Goal: Communication & Community: Answer question/provide support

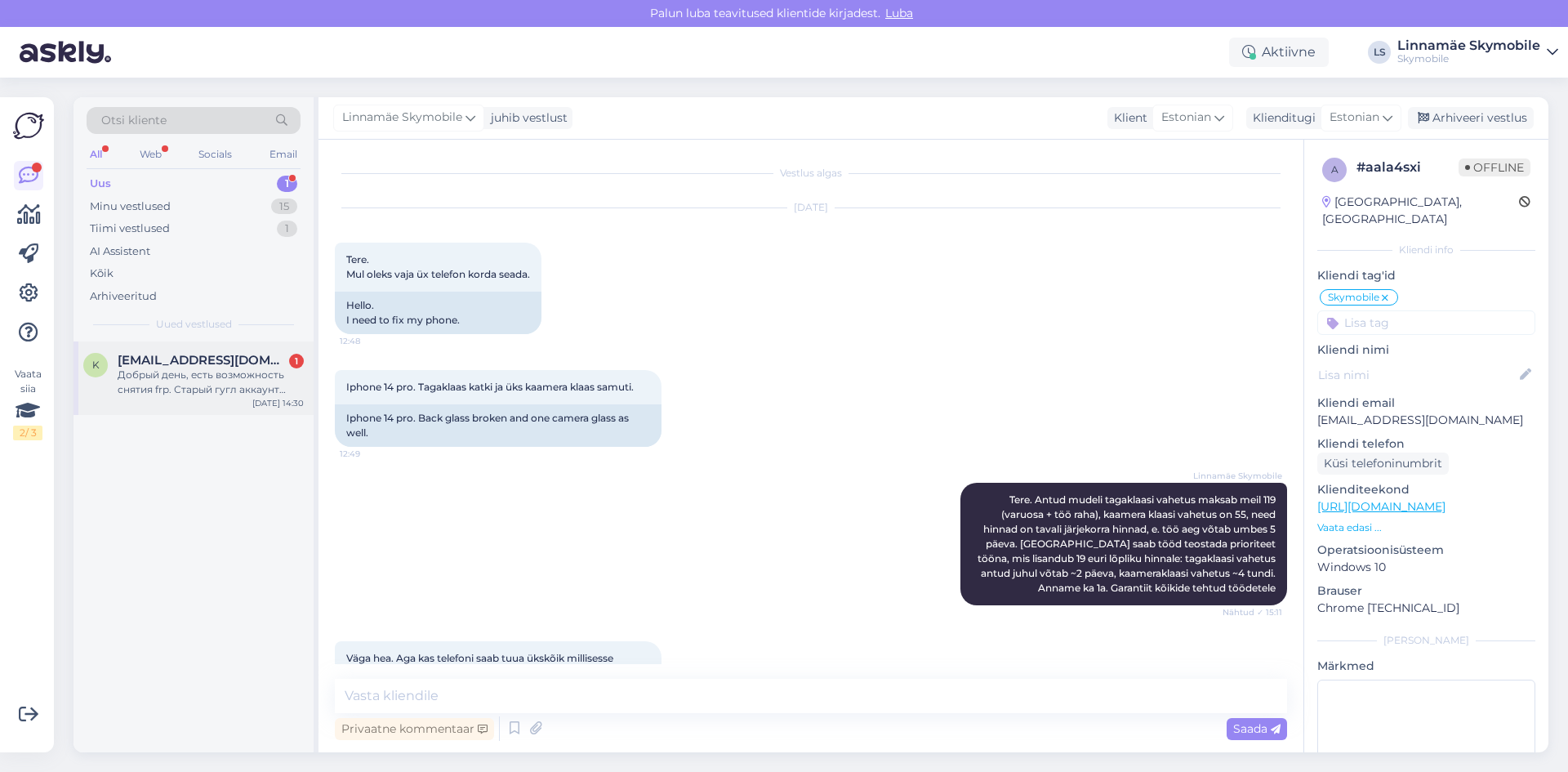
scroll to position [149, 0]
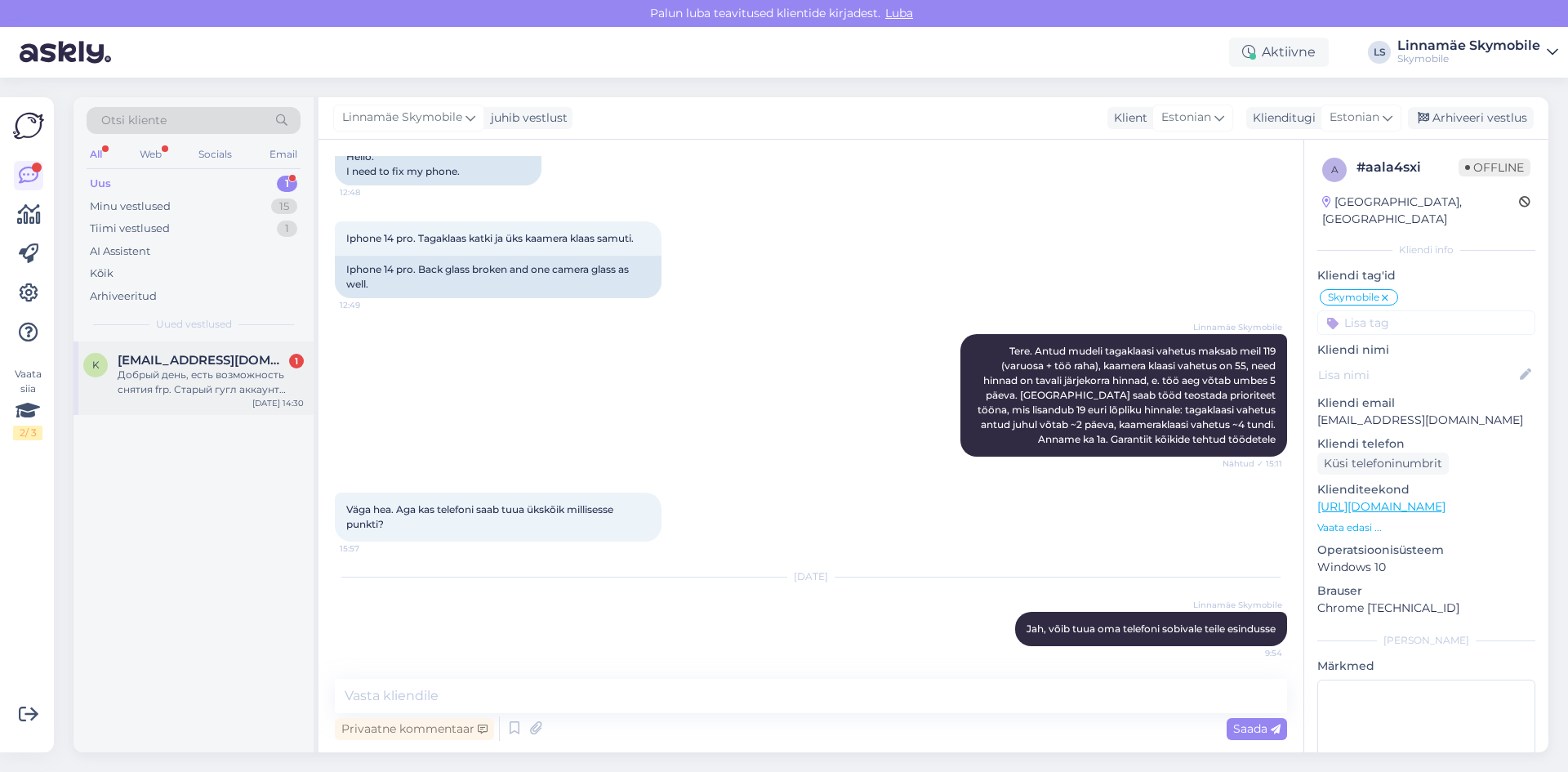
click at [195, 390] on div "Добрый день, есть возможность снятия frp. Старый гугл аккаунт привязан к телефо…" at bounding box center [210, 382] width 186 height 29
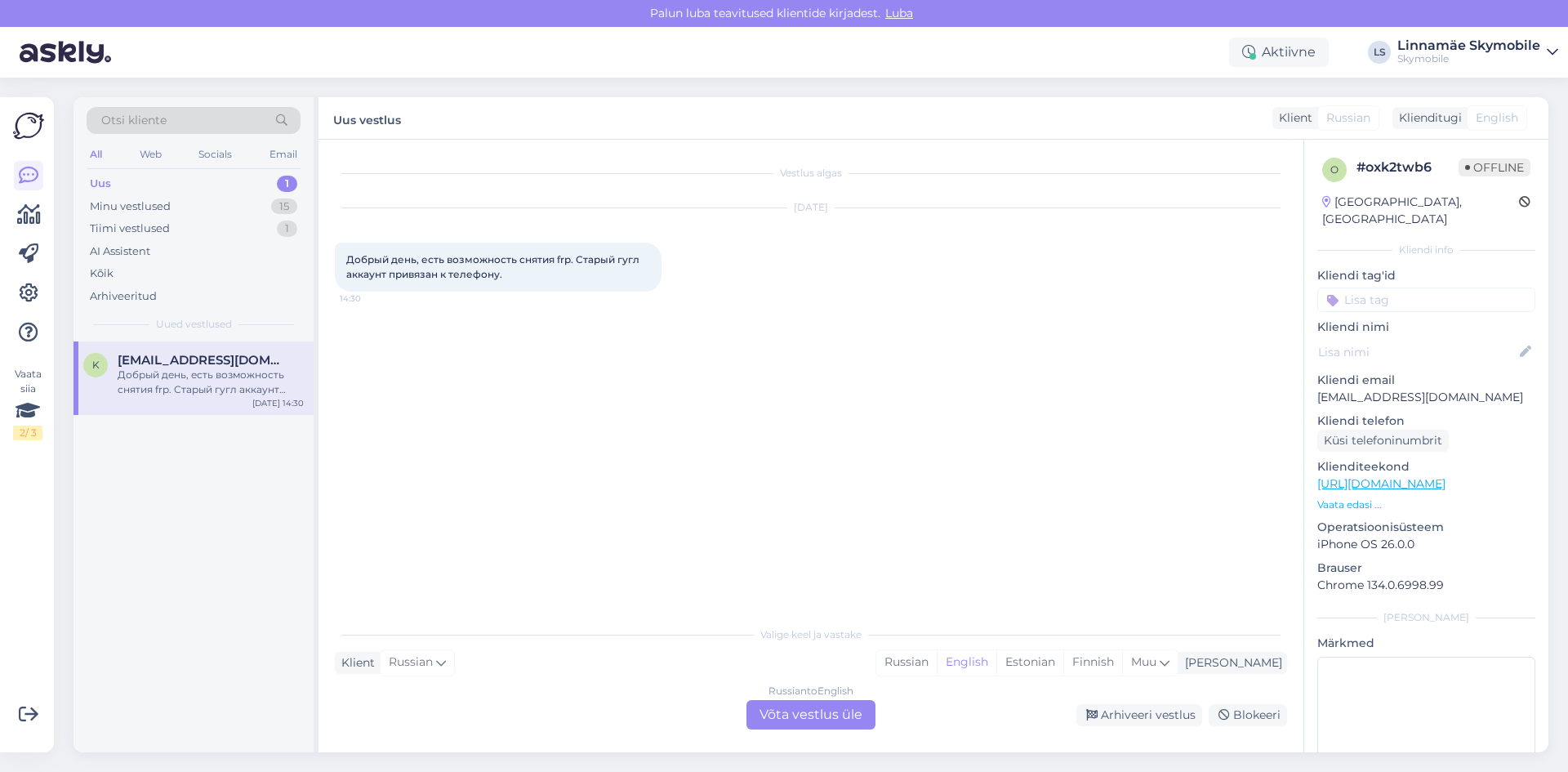
scroll to position [0, 0]
click at [937, 653] on div "Russian" at bounding box center [906, 662] width 61 height 24
click at [777, 708] on div "Russian to Russian Võta vestlus üle" at bounding box center [811, 715] width 129 height 29
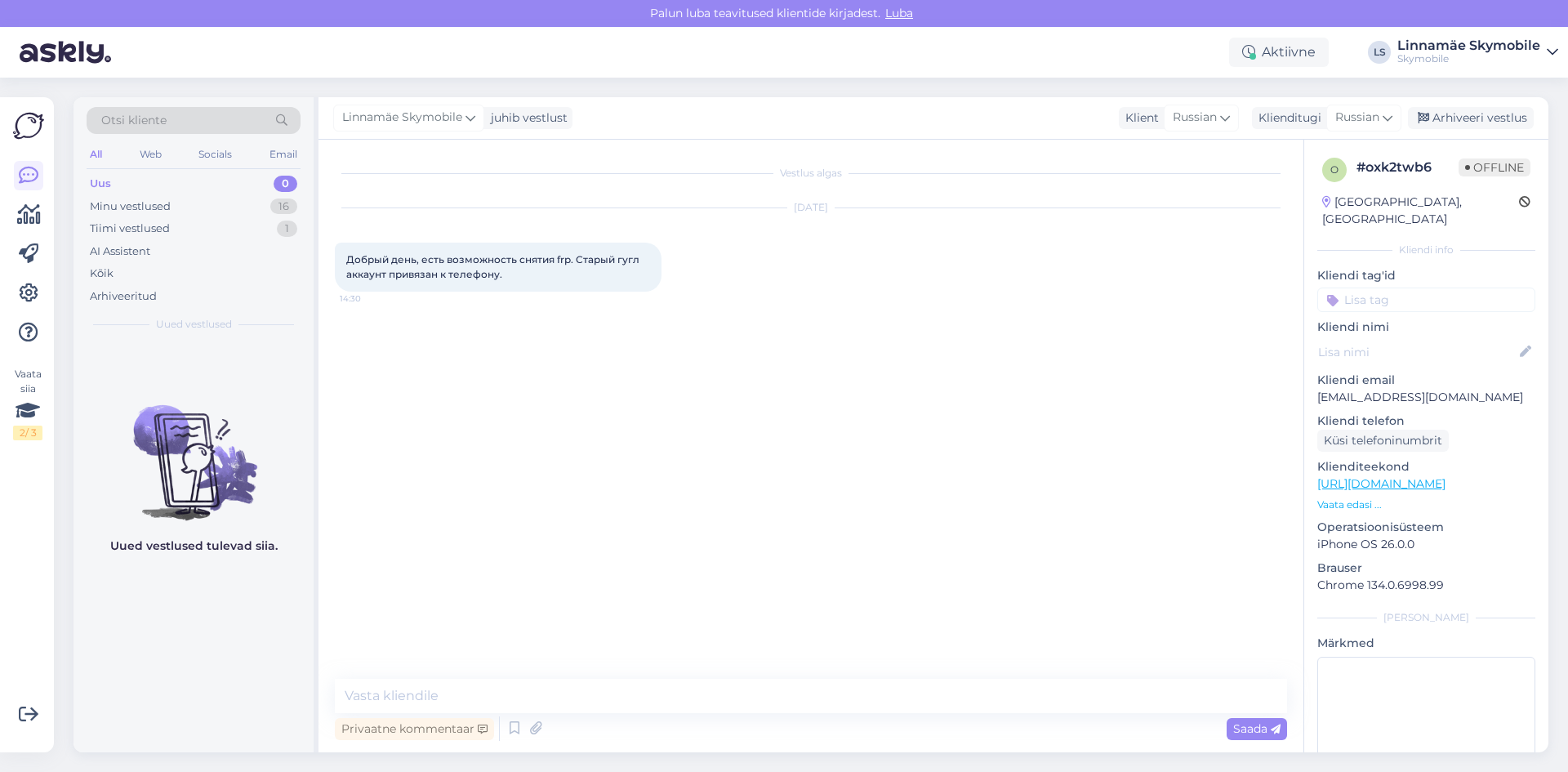
click at [558, 721] on div "Privaatne kommentaar Saada" at bounding box center [811, 728] width 952 height 31
click at [539, 689] on textarea at bounding box center [811, 696] width 952 height 34
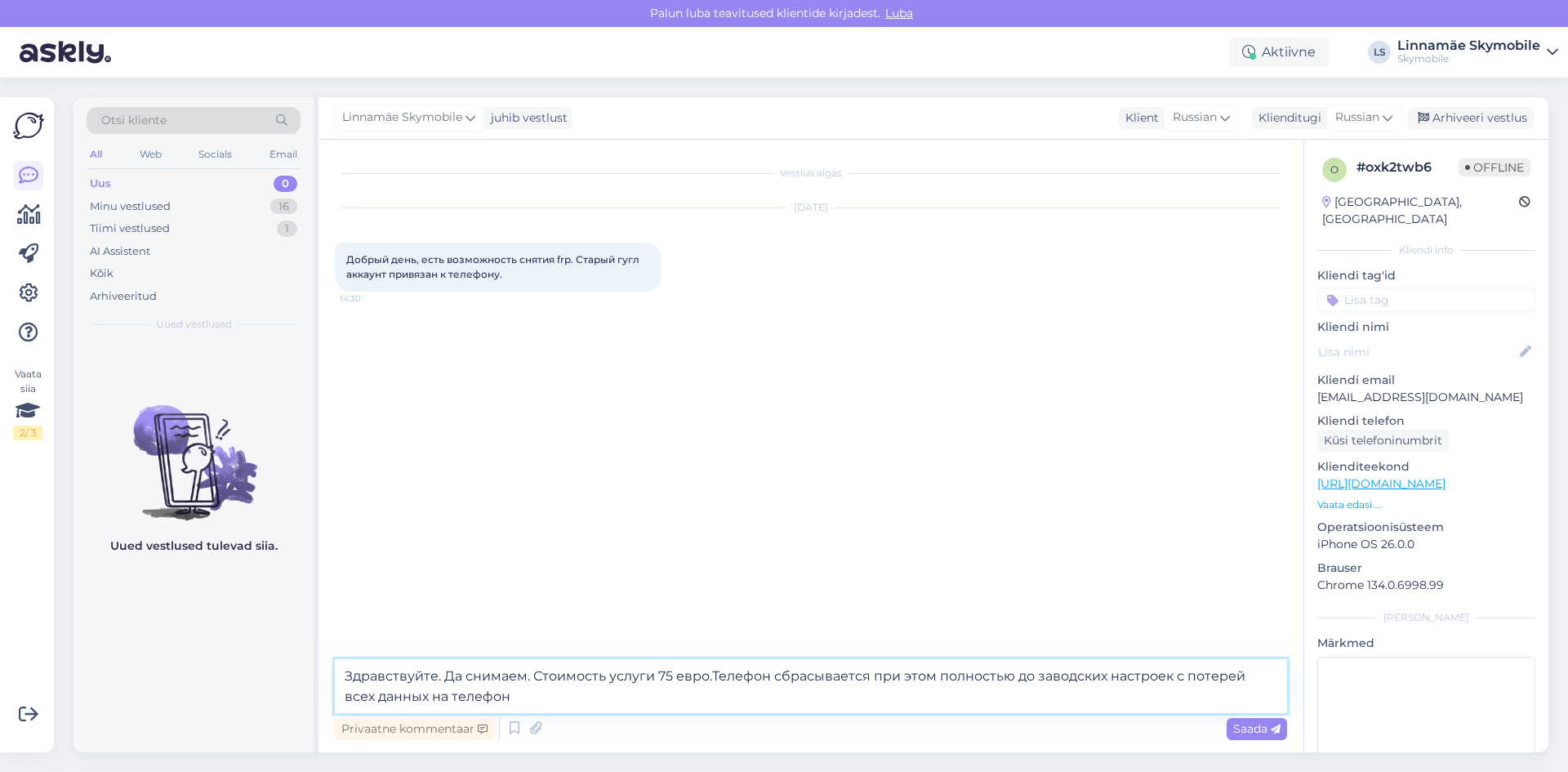
type textarea "Здравствуйте. Да снимаем. Стоимость услуги 75 евро.Телефон сбрасывается при это…"
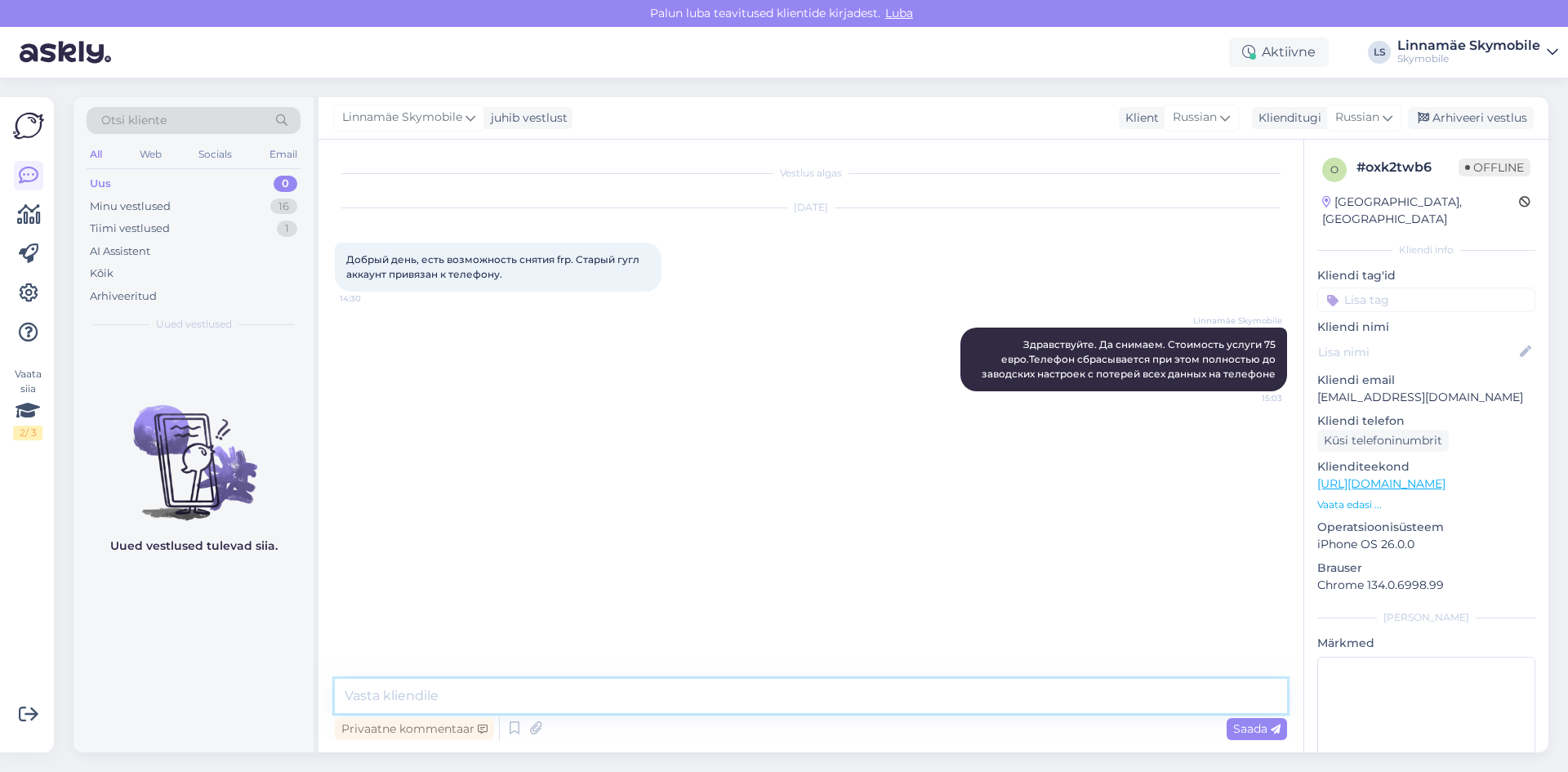
click at [635, 700] on textarea at bounding box center [811, 696] width 952 height 34
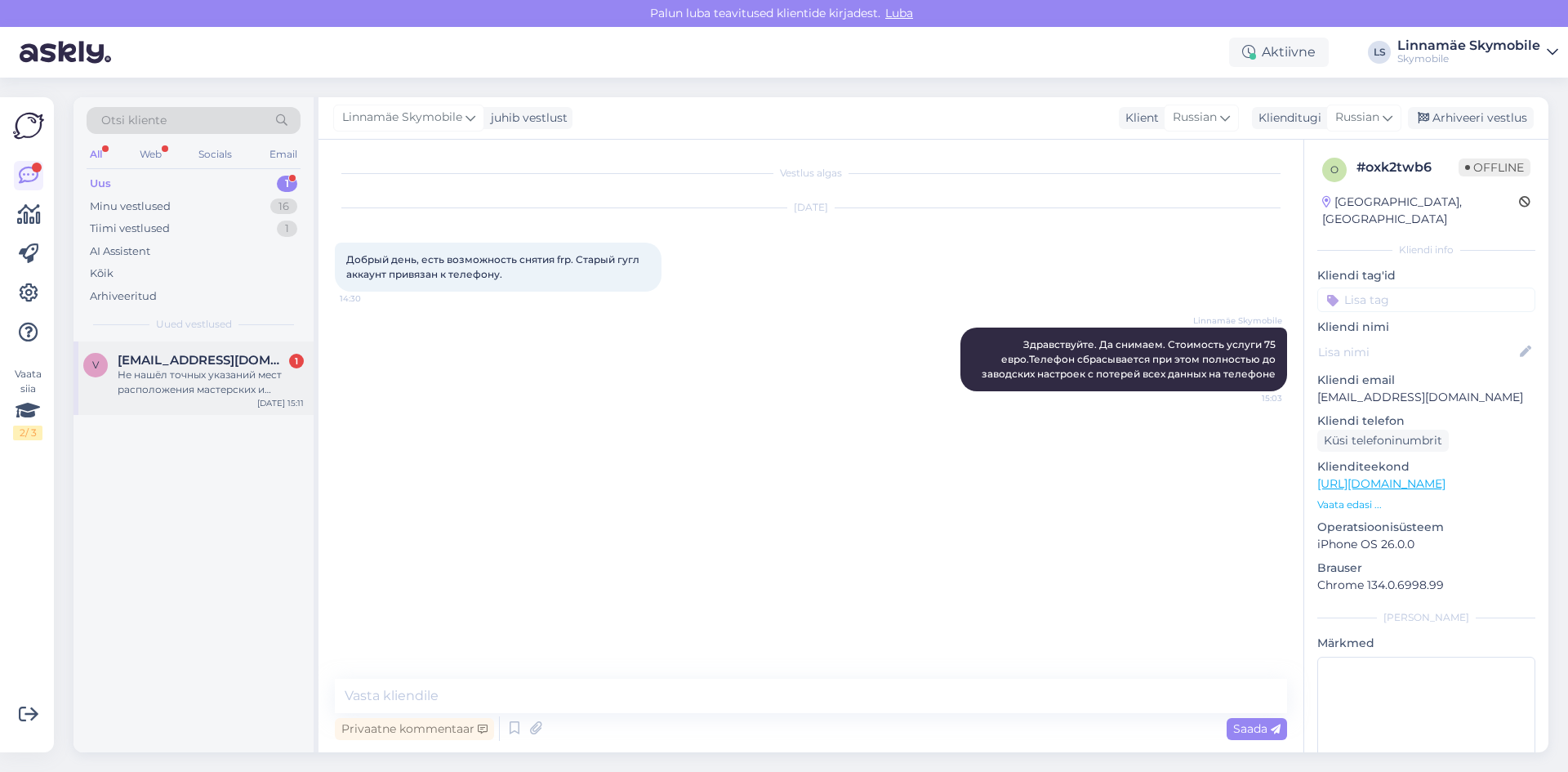
click at [153, 402] on div "v [EMAIL_ADDRESS][DOMAIN_NAME] 1 Не нашёл точных указаний мест расположения мас…" at bounding box center [193, 377] width 240 height 73
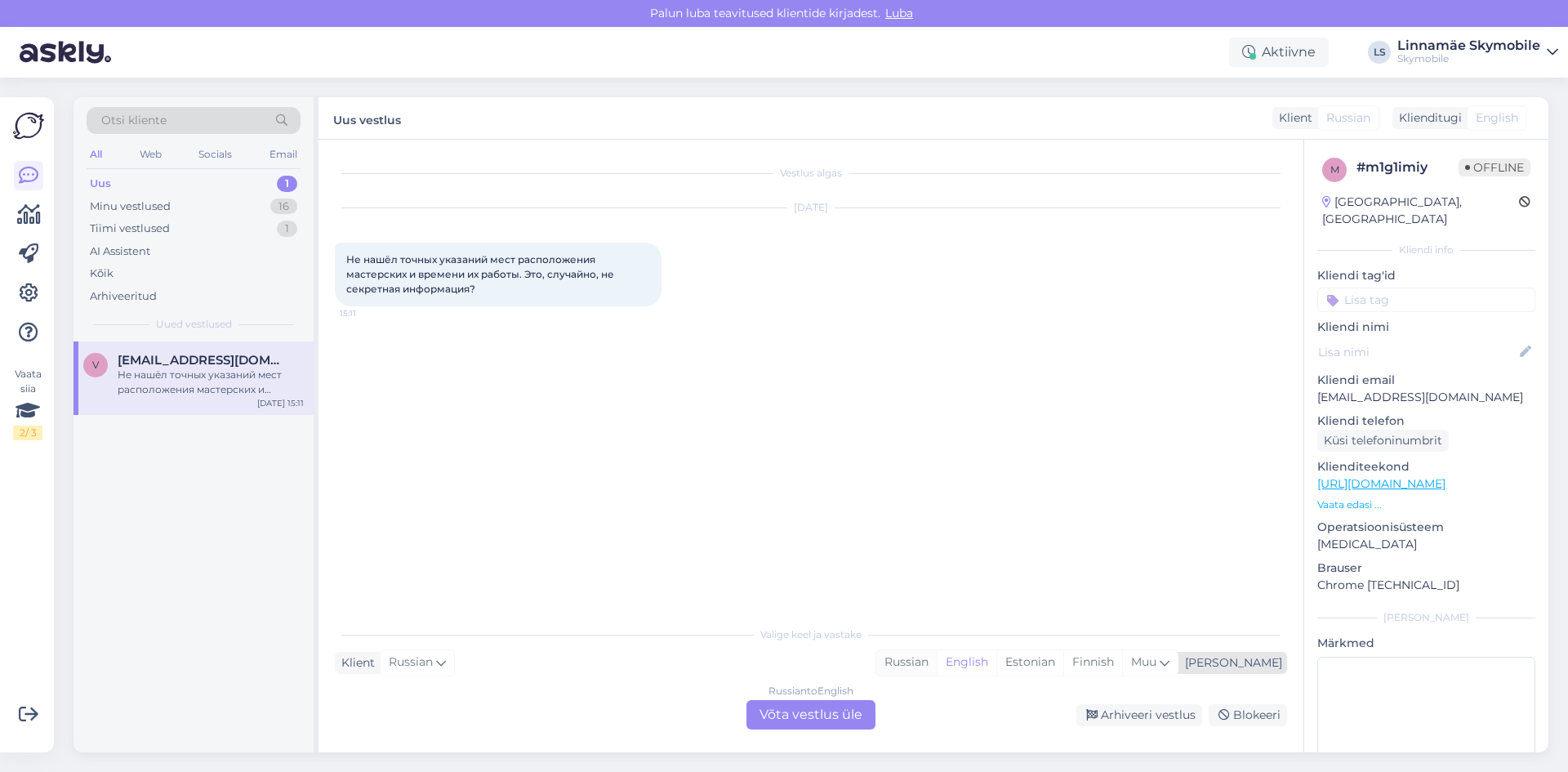
click at [937, 653] on div "Russian" at bounding box center [906, 662] width 61 height 24
click at [784, 708] on div "Russian to Russian Võta vestlus üle" at bounding box center [811, 715] width 129 height 29
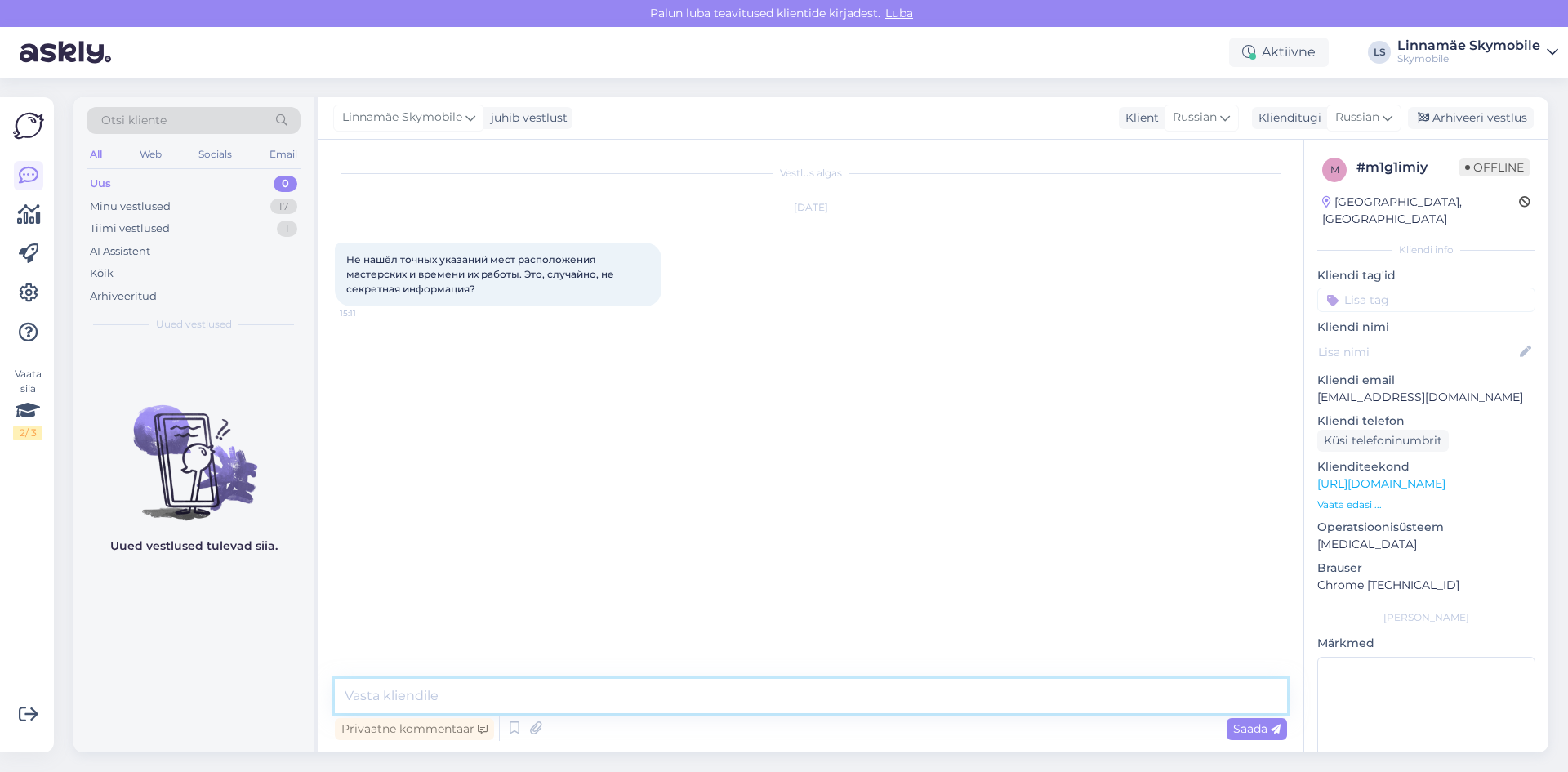
click at [541, 698] on textarea at bounding box center [811, 696] width 952 height 34
click at [644, 695] on textarea "Здравствуйте.На сайте" at bounding box center [811, 696] width 952 height 34
drag, startPoint x: 521, startPoint y: 700, endPoint x: 440, endPoint y: 695, distance: 81.2
click at [443, 699] on textarea "Здравствуйте.На сайте" at bounding box center [811, 696] width 952 height 34
type textarea "Здравствуйте.Вот ссылка на наш сайт где указаны наши представительства"
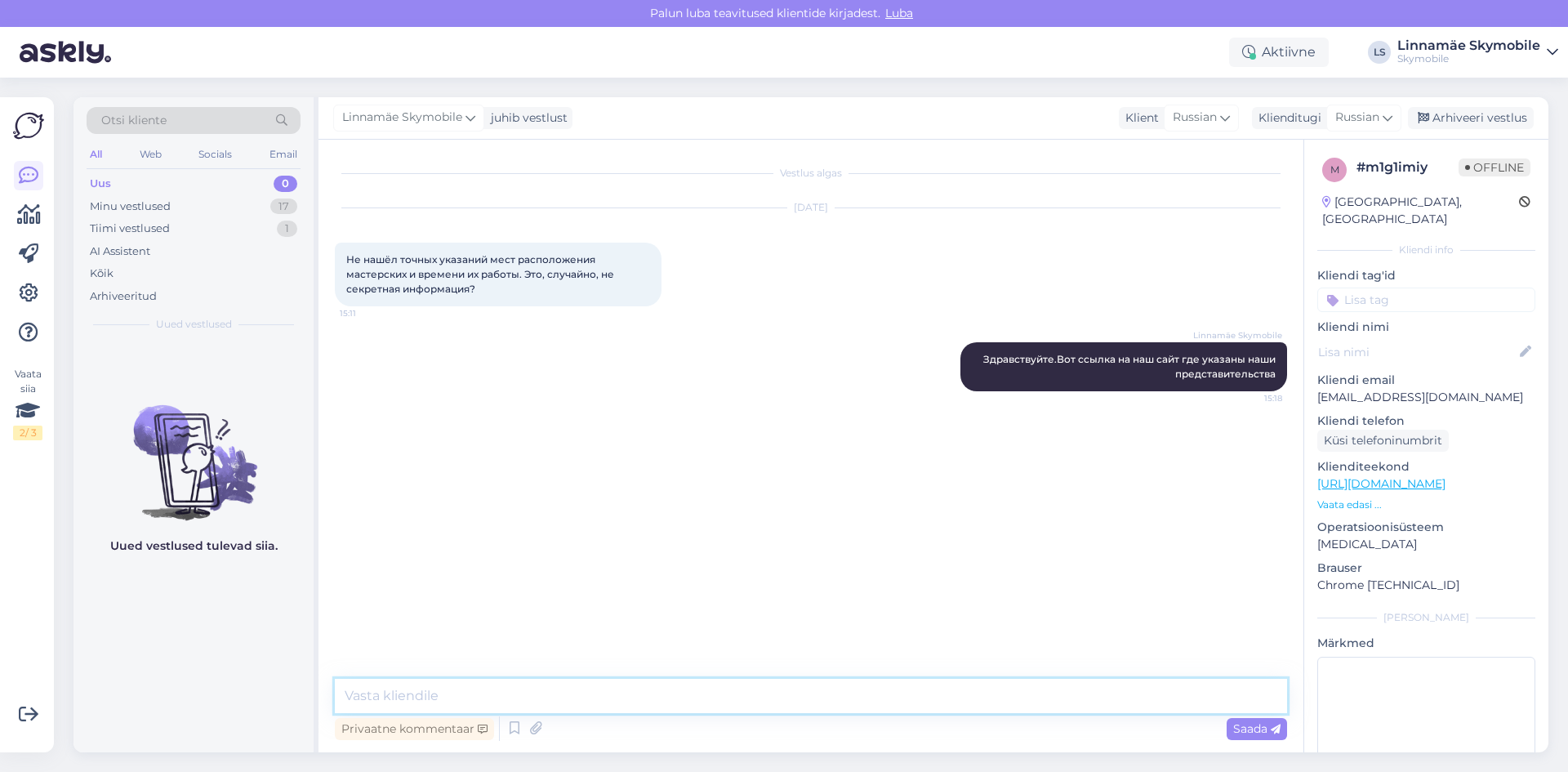
paste textarea "[URL][DOMAIN_NAME]"
type textarea "[URL][DOMAIN_NAME]"
